Goal: Information Seeking & Learning: Learn about a topic

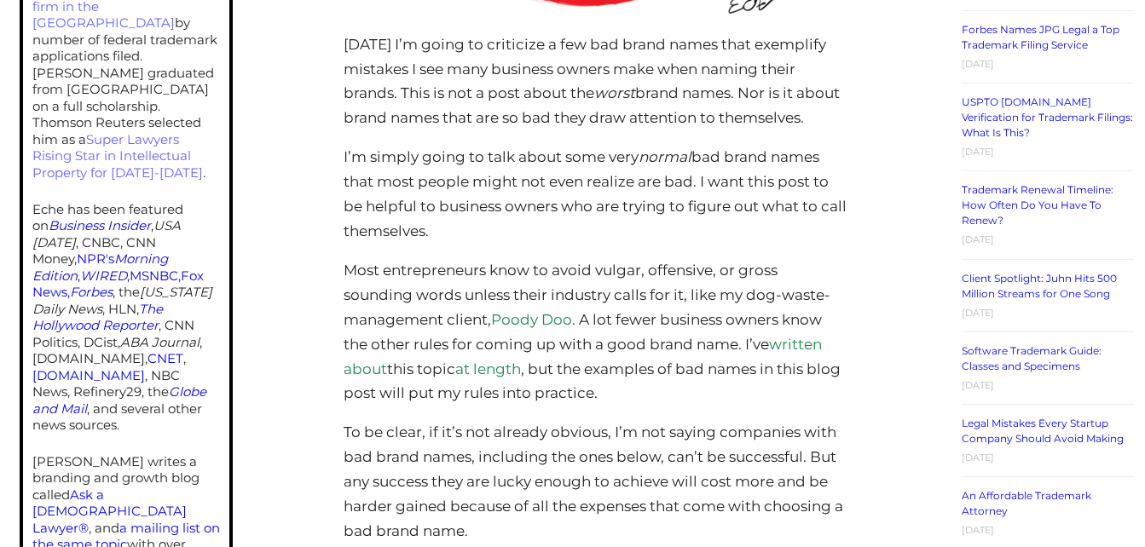
scroll to position [867, 0]
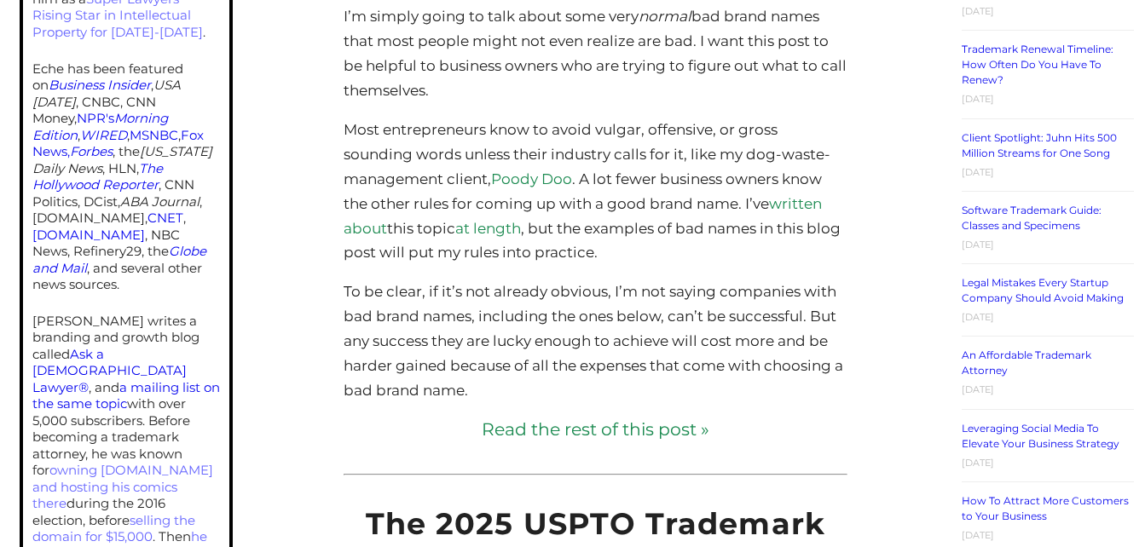
click at [600, 442] on link "Read the rest of this post »" at bounding box center [596, 430] width 504 height 25
